Goal: Information Seeking & Learning: Learn about a topic

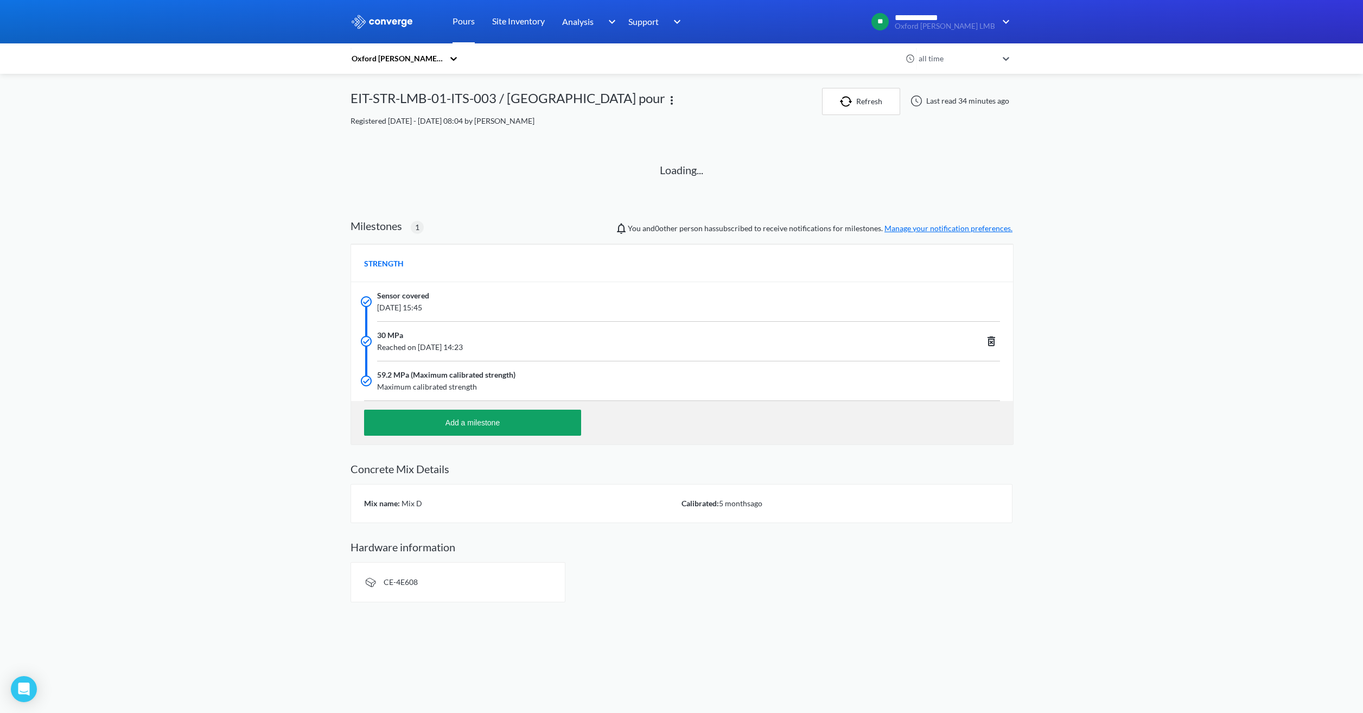
click at [459, 21] on link "Pours" at bounding box center [463, 21] width 22 height 43
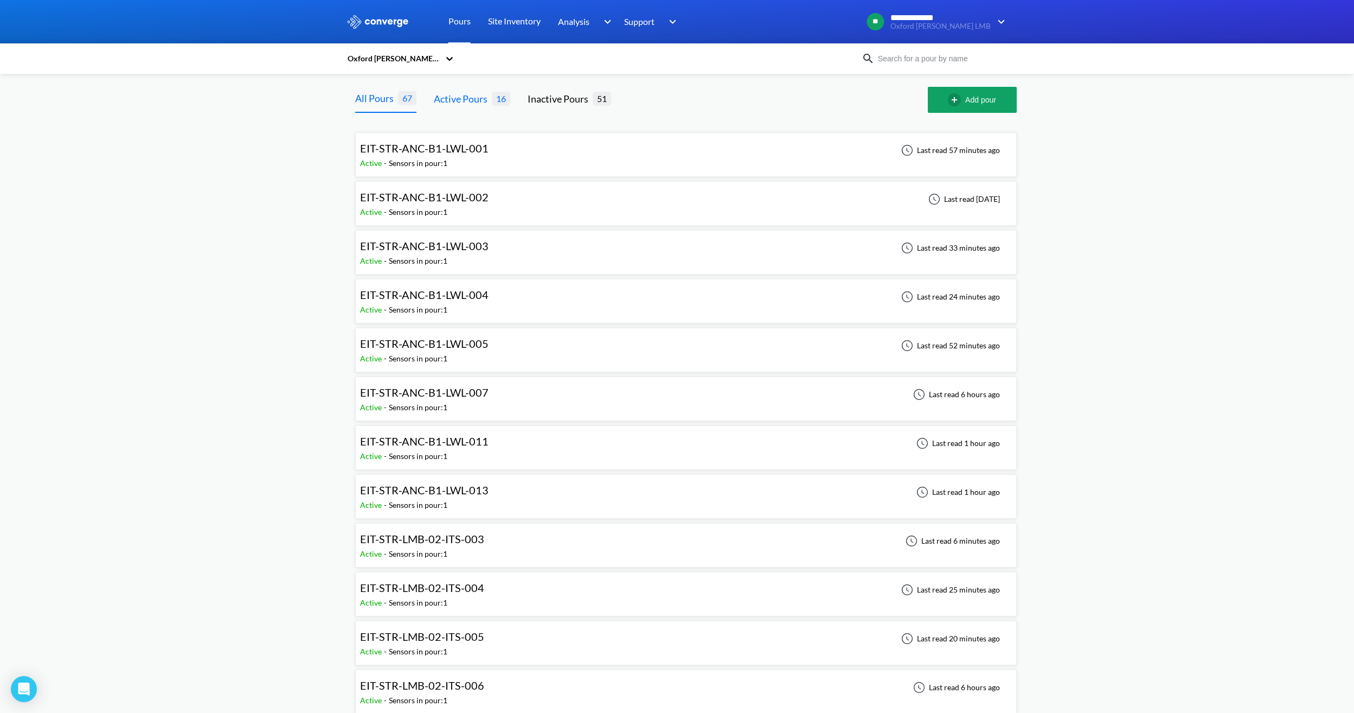
click at [479, 104] on div "Active Pours" at bounding box center [463, 98] width 58 height 15
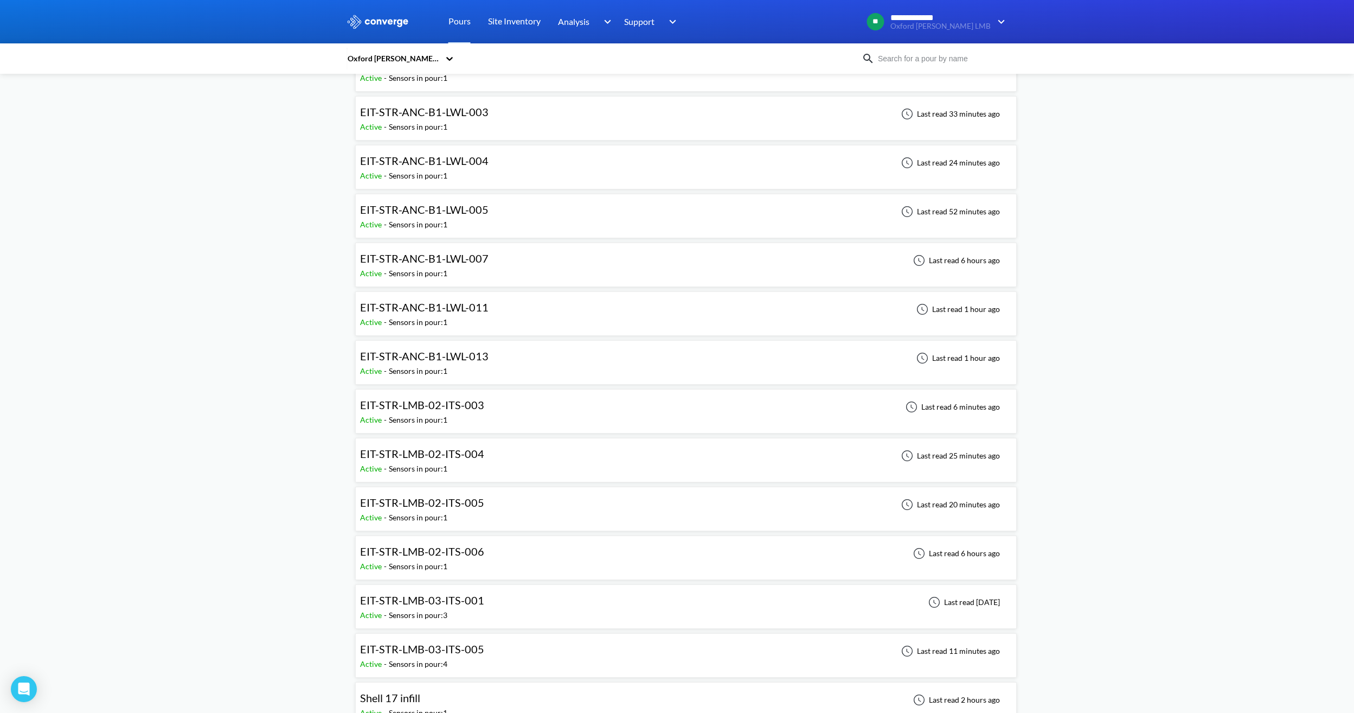
scroll to position [205, 0]
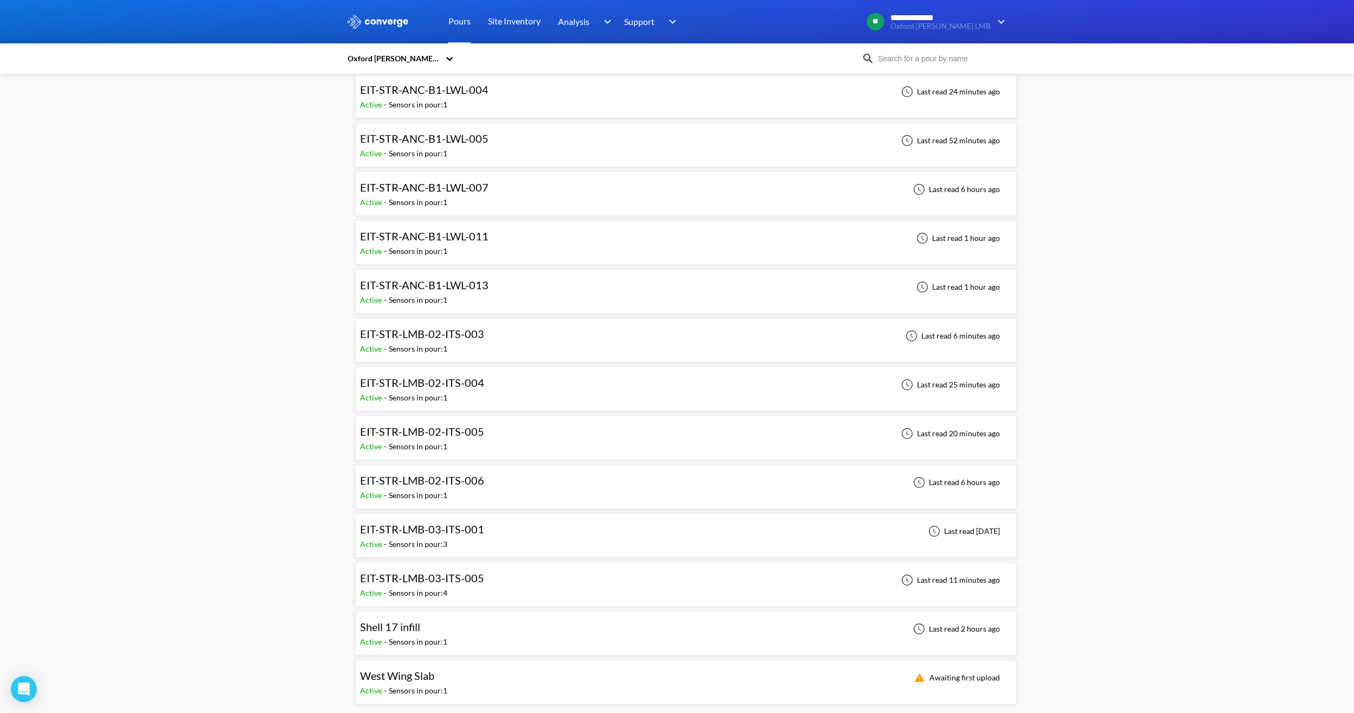
click at [479, 338] on span "EIT-STR-LMB-02-ITS-003" at bounding box center [422, 333] width 124 height 13
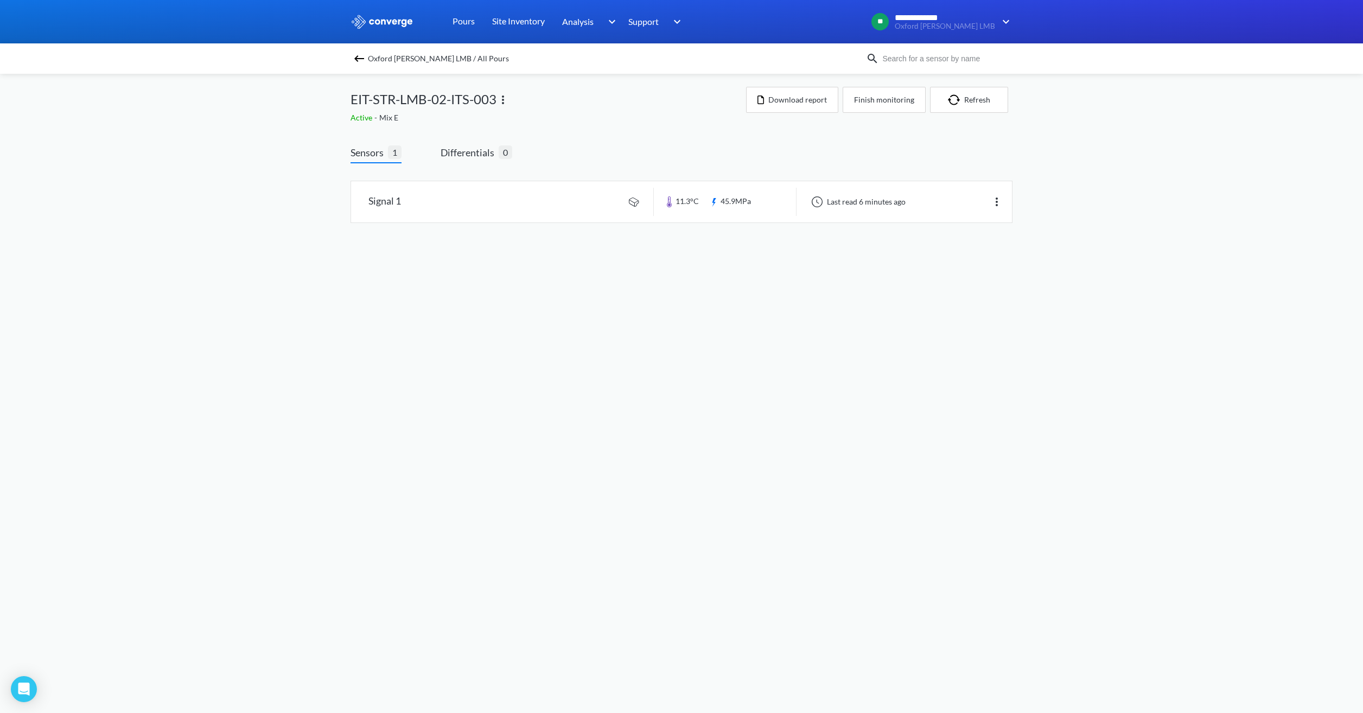
click at [406, 55] on span "Oxford [PERSON_NAME] LMB / All Pours" at bounding box center [438, 58] width 141 height 15
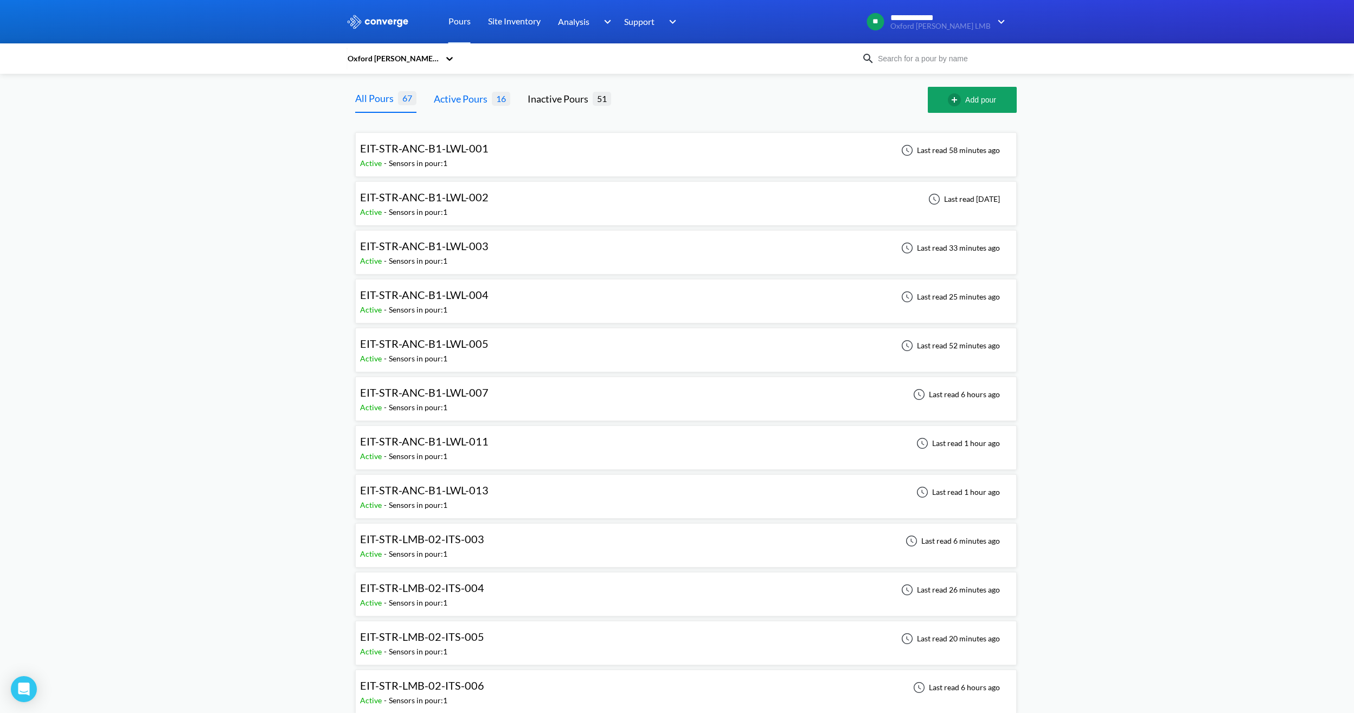
click at [466, 95] on div "Active Pours" at bounding box center [463, 98] width 58 height 15
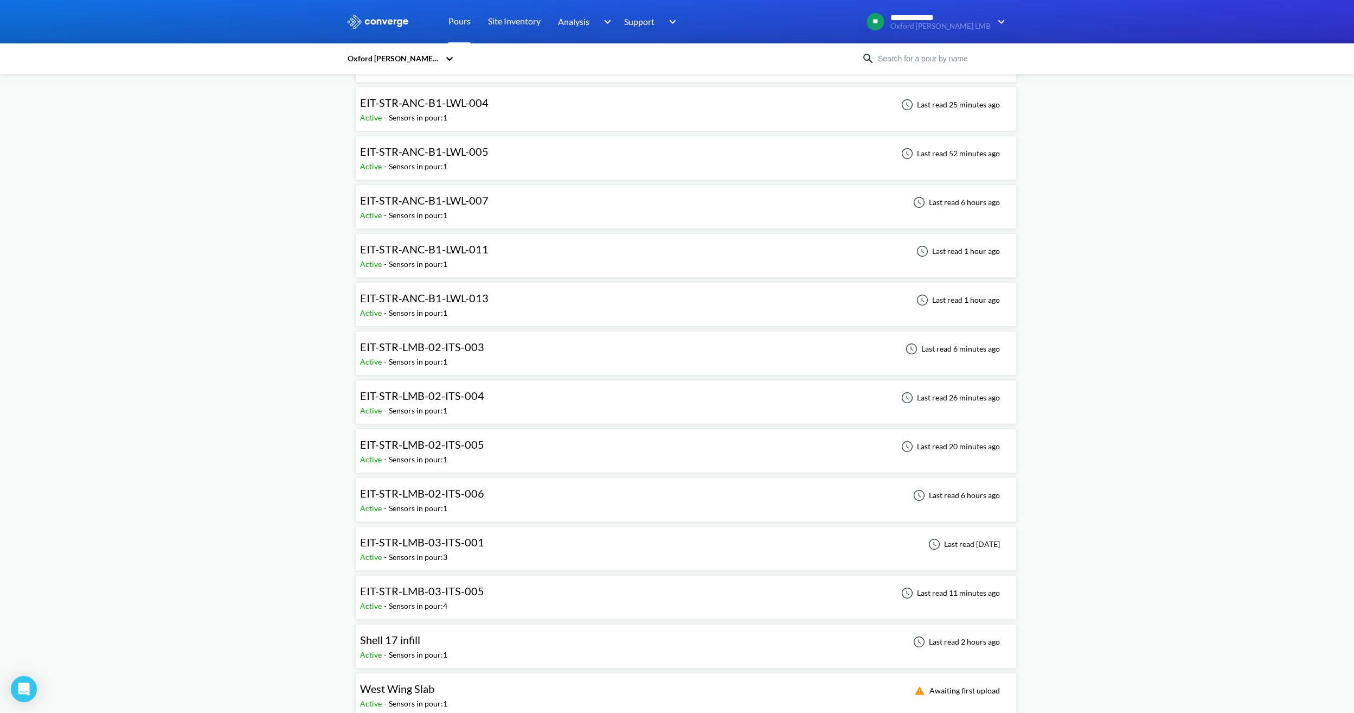
scroll to position [205, 0]
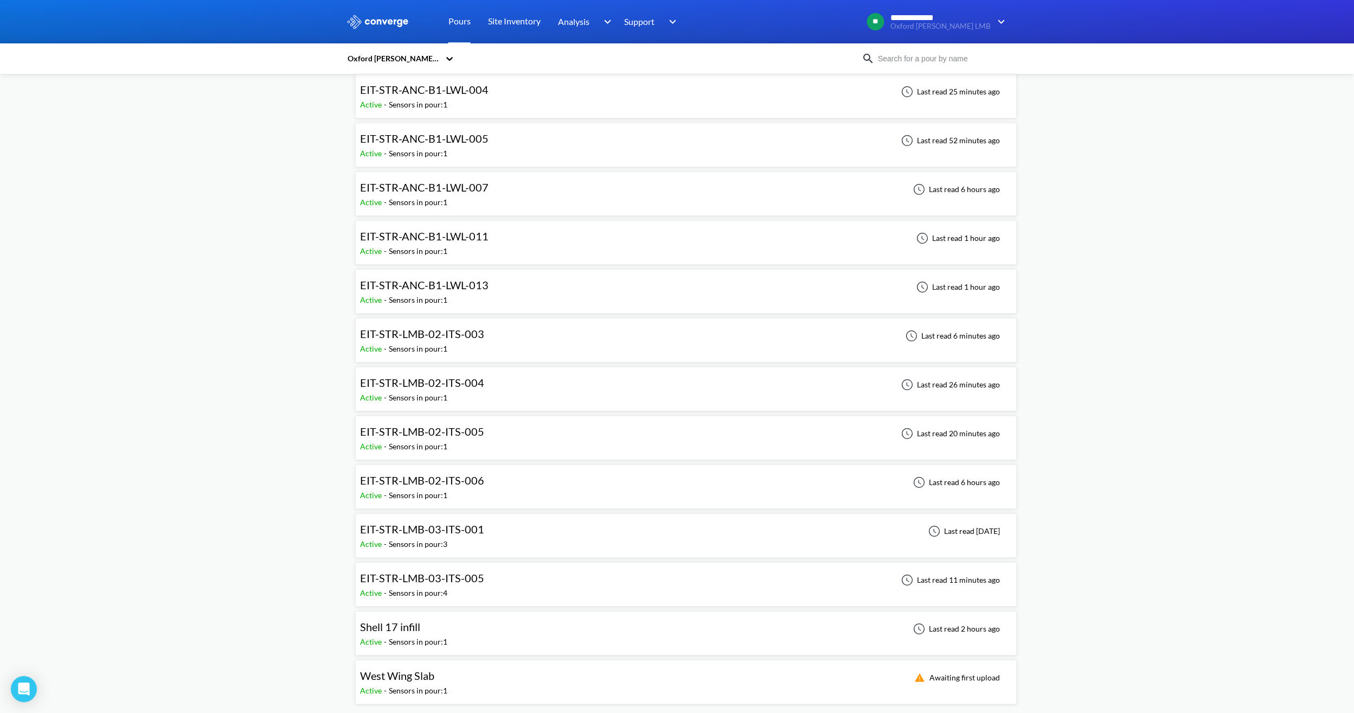
click at [455, 622] on div "Shell 17 infill Active - Sensors in pour: 1 Last read 2 hours ago" at bounding box center [686, 633] width 652 height 35
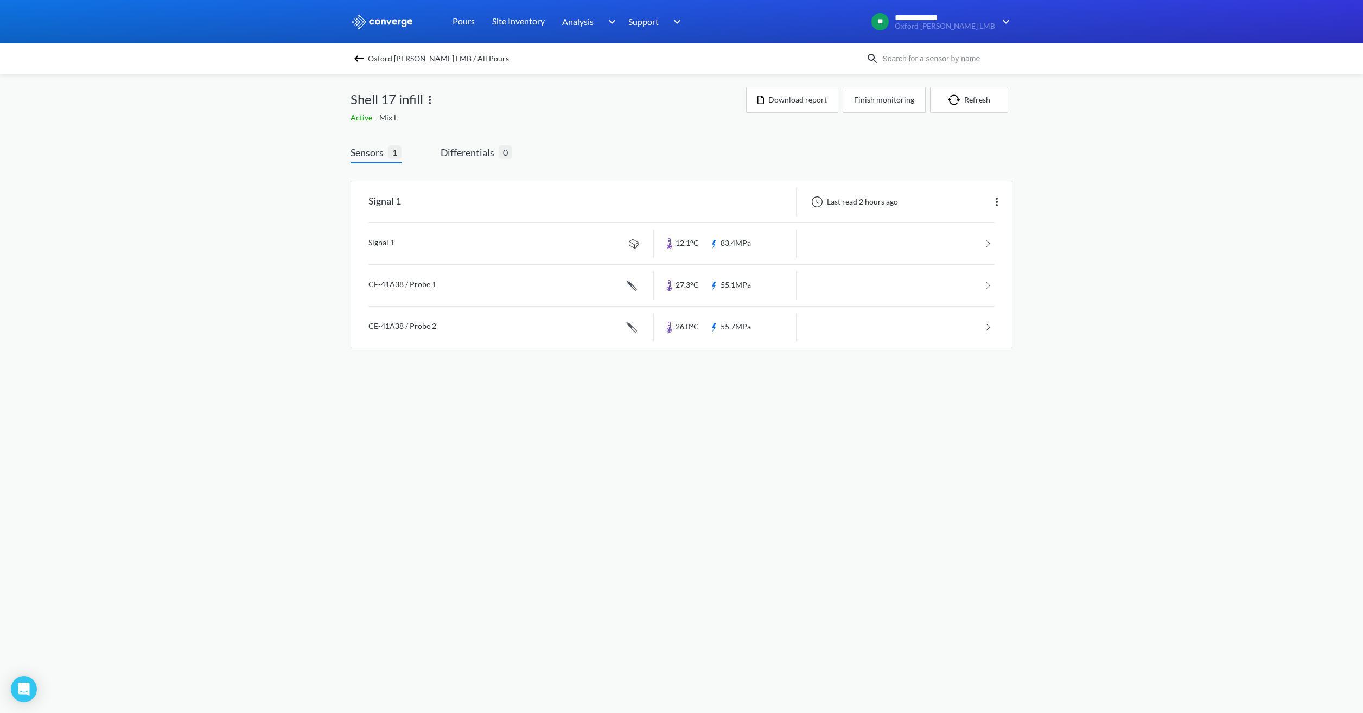
click at [390, 57] on span "Oxford [PERSON_NAME] LMB / All Pours" at bounding box center [438, 58] width 141 height 15
click at [511, 206] on link at bounding box center [681, 201] width 661 height 41
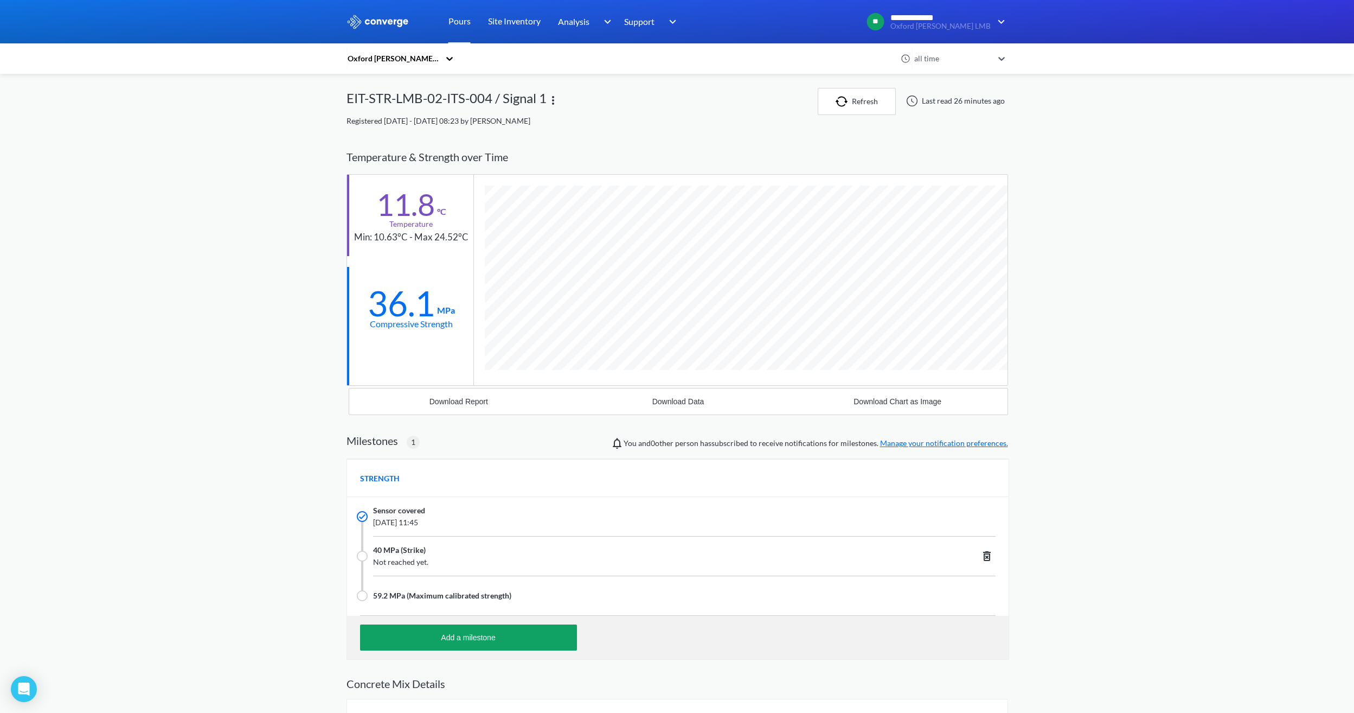
scroll to position [729, 662]
click at [690, 137] on div "Oxford Ellison LMB all time EIT-STR-LMB-02-ITS-004 / Signal 1 Refresh Last read…" at bounding box center [678, 452] width 662 height 729
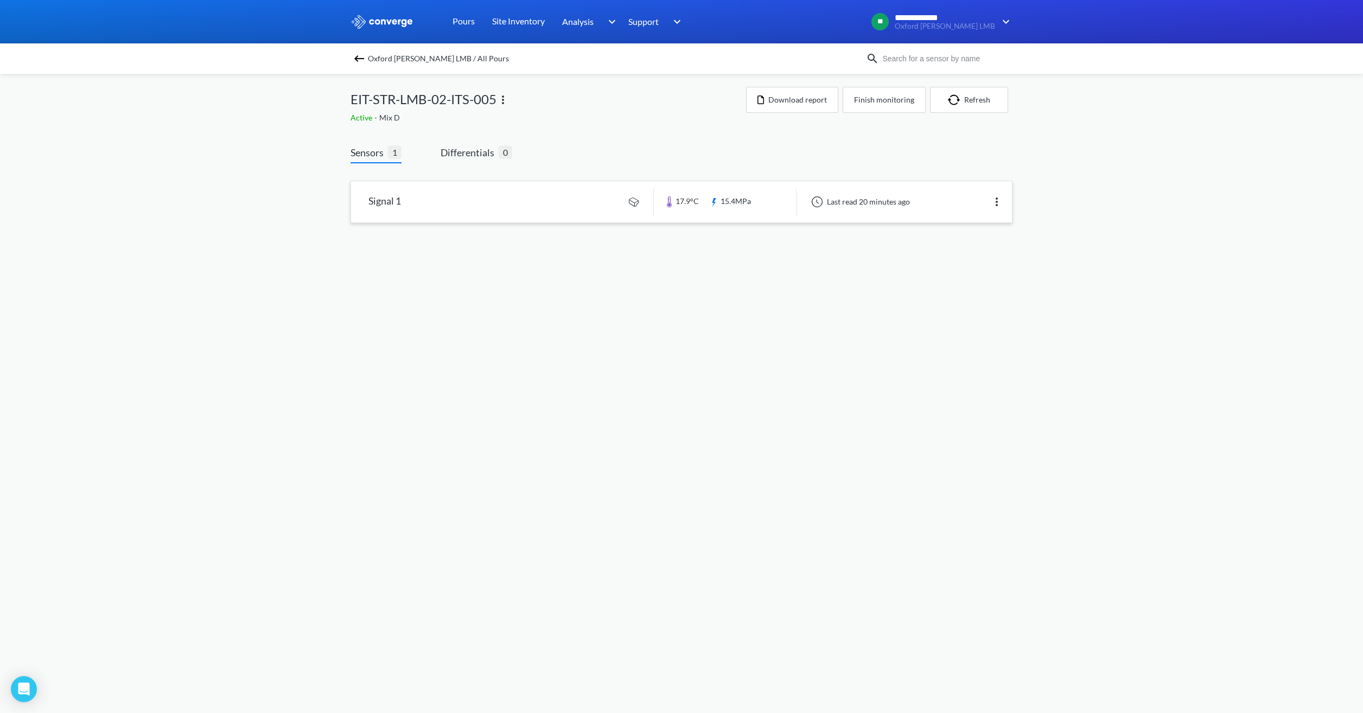
click at [487, 201] on link at bounding box center [681, 201] width 661 height 41
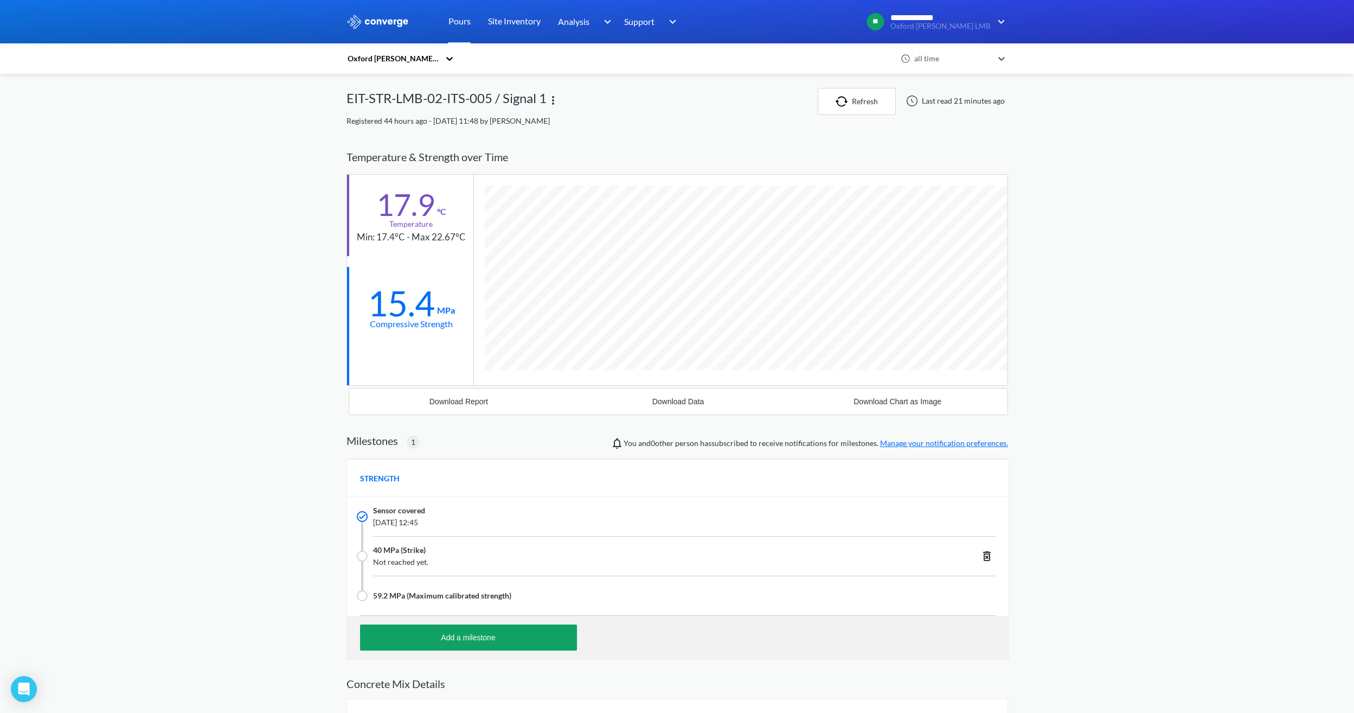
scroll to position [729, 662]
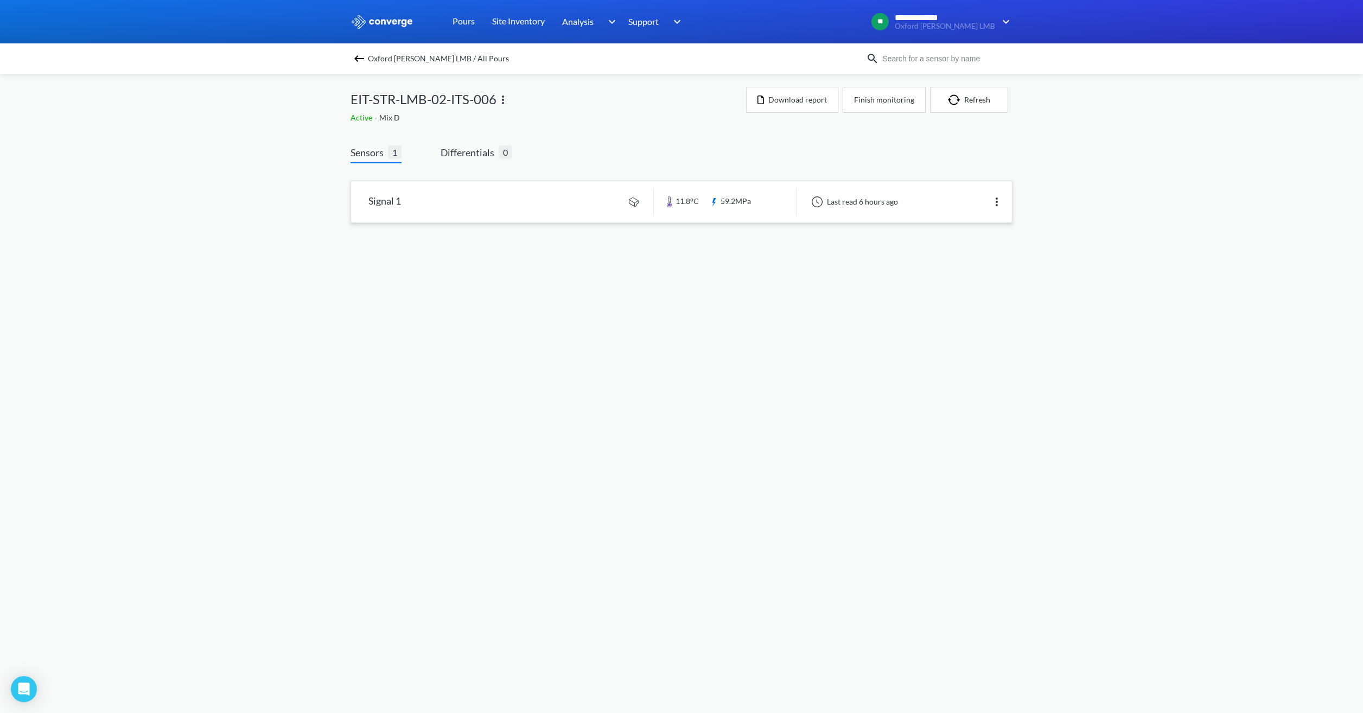
click at [526, 201] on link at bounding box center [681, 201] width 661 height 41
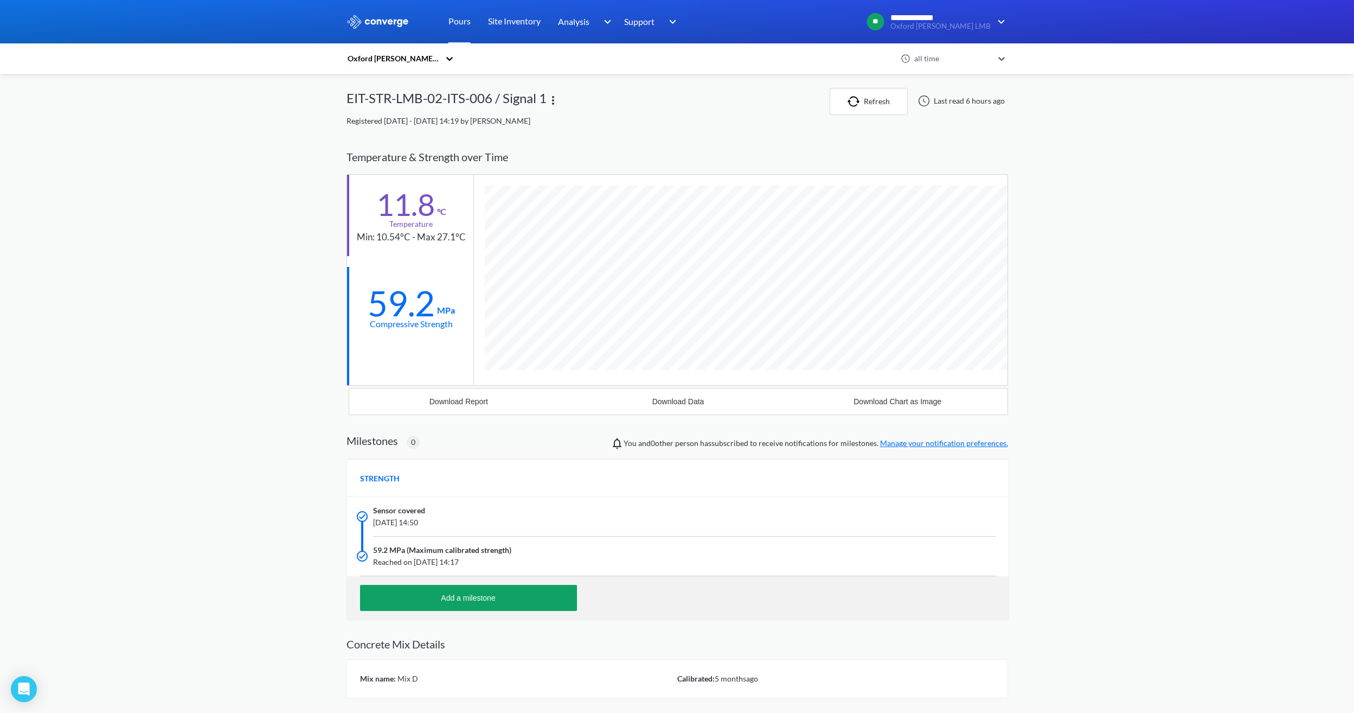
scroll to position [689, 662]
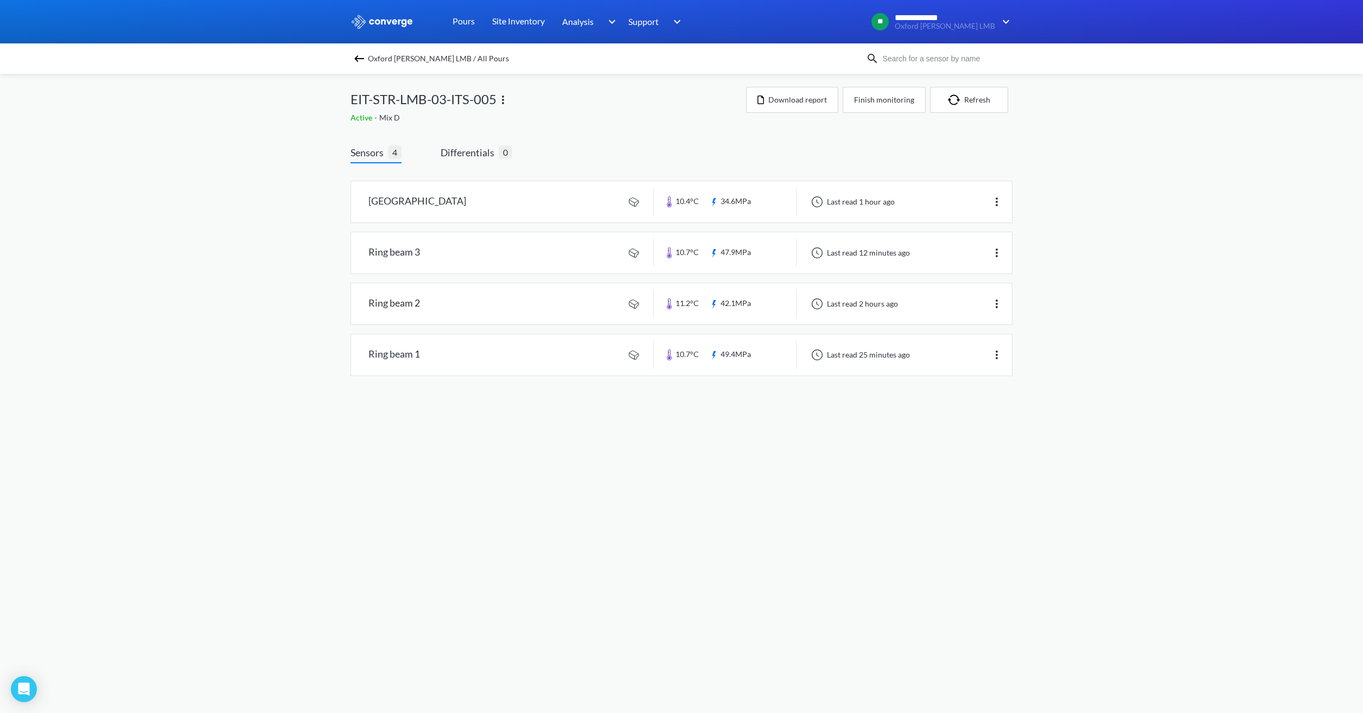
click at [442, 464] on body "**********" at bounding box center [681, 356] width 1363 height 713
click at [709, 419] on body "**********" at bounding box center [681, 356] width 1363 height 713
click at [476, 436] on body "**********" at bounding box center [681, 356] width 1363 height 713
